Goal: Transaction & Acquisition: Purchase product/service

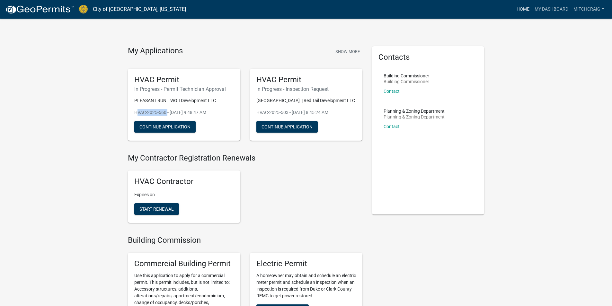
click at [524, 7] on link "Home" at bounding box center [523, 9] width 18 height 12
click at [544, 8] on link "My Dashboard" at bounding box center [551, 9] width 39 height 12
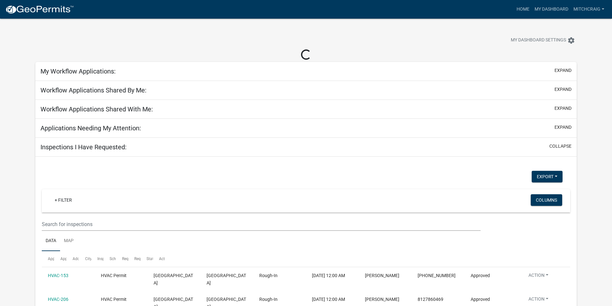
select select "2: 50"
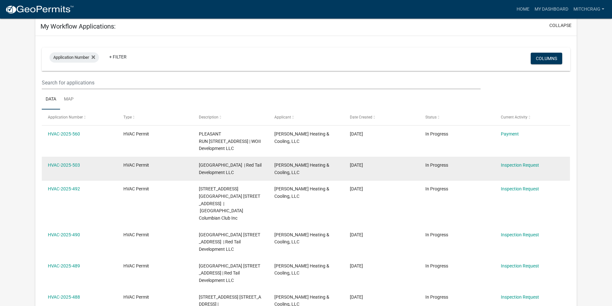
scroll to position [64, 0]
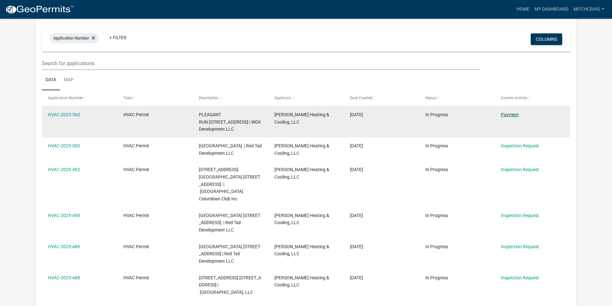
click at [509, 116] on link "Payment" at bounding box center [510, 114] width 18 height 5
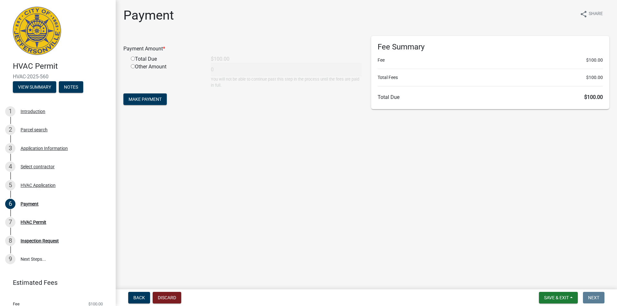
click at [129, 59] on div "Total Due" at bounding box center [166, 59] width 80 height 8
click at [131, 58] on input "radio" at bounding box center [133, 59] width 4 height 4
radio input "true"
type input "100"
click at [142, 102] on button "Make Payment" at bounding box center [144, 99] width 43 height 12
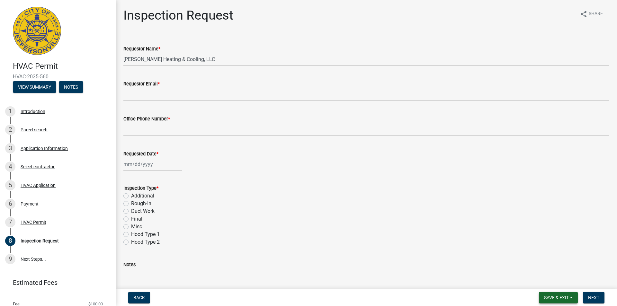
click at [553, 298] on span "Save & Exit" at bounding box center [556, 297] width 25 height 5
click at [542, 285] on button "Save & Exit" at bounding box center [551, 280] width 51 height 15
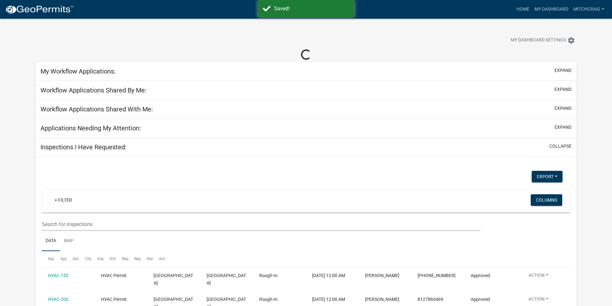
select select "2: 50"
